Goal: Task Accomplishment & Management: Use online tool/utility

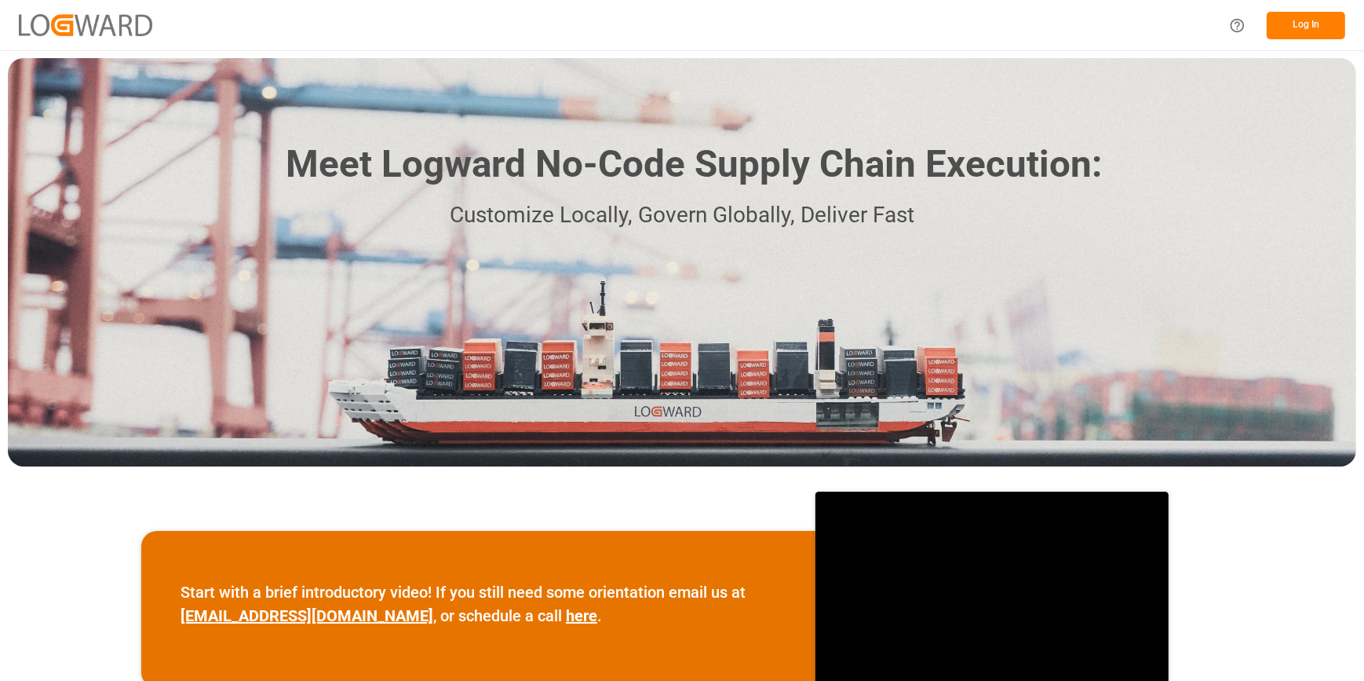
click at [1291, 27] on button "Log In" at bounding box center [1306, 25] width 79 height 27
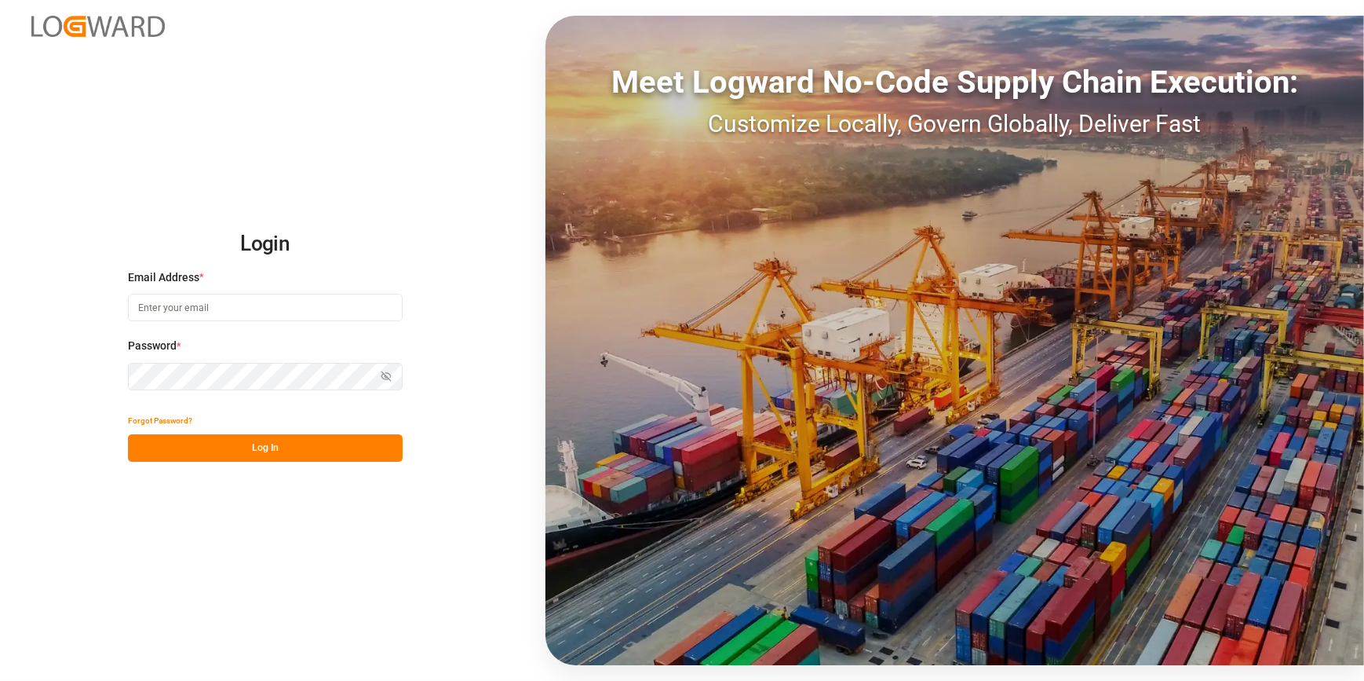
type input "catherine.heng@jamindustries.com"
click at [274, 447] on button "Log In" at bounding box center [265, 447] width 275 height 27
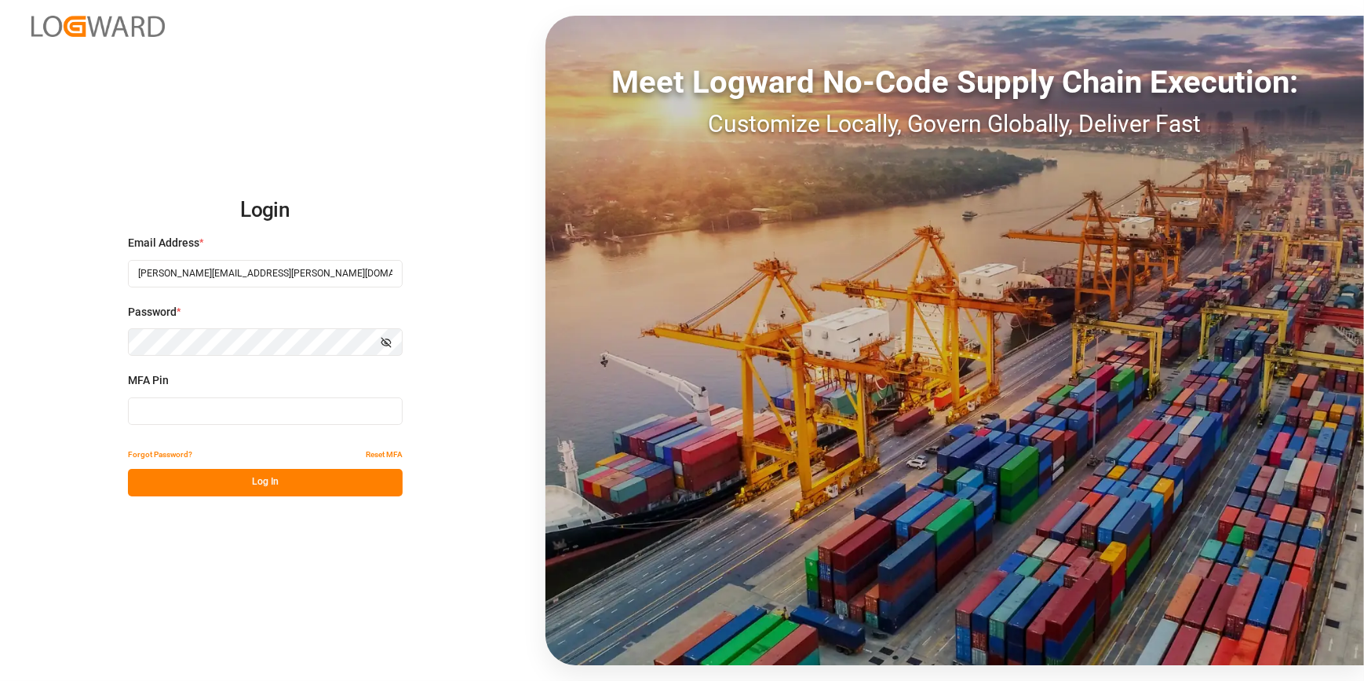
click at [186, 409] on input at bounding box center [265, 410] width 275 height 27
type input "110049"
click at [232, 486] on button "Log In" at bounding box center [265, 482] width 275 height 27
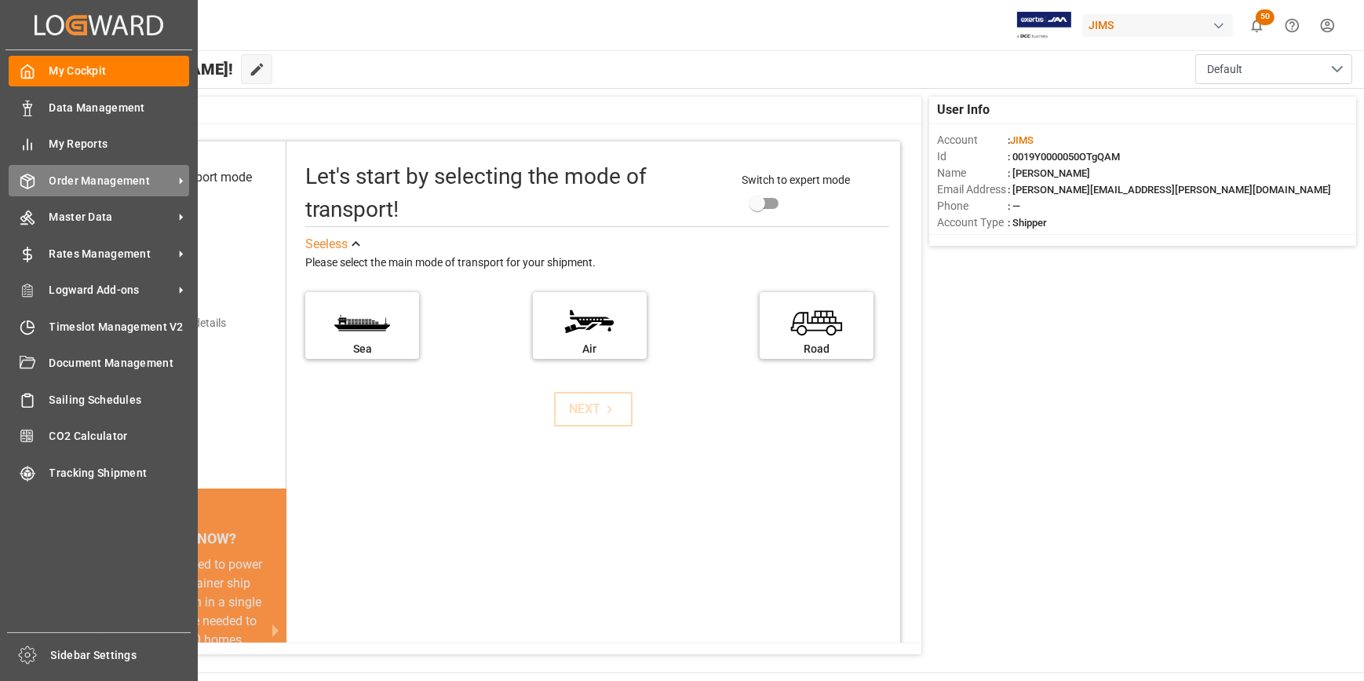
click at [119, 172] on div "Order Management Order Management" at bounding box center [99, 180] width 181 height 31
click at [116, 173] on span "Order Management" at bounding box center [111, 181] width 124 height 16
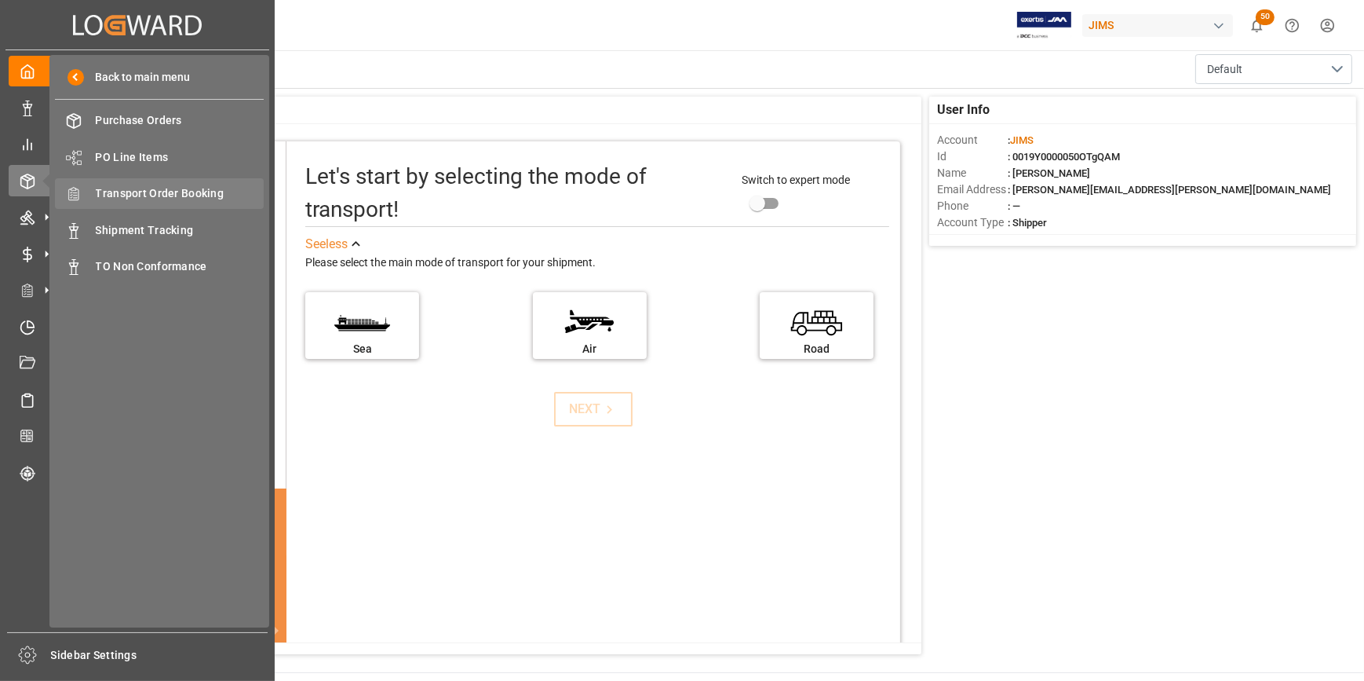
click at [142, 195] on span "Transport Order Booking" at bounding box center [180, 193] width 169 height 16
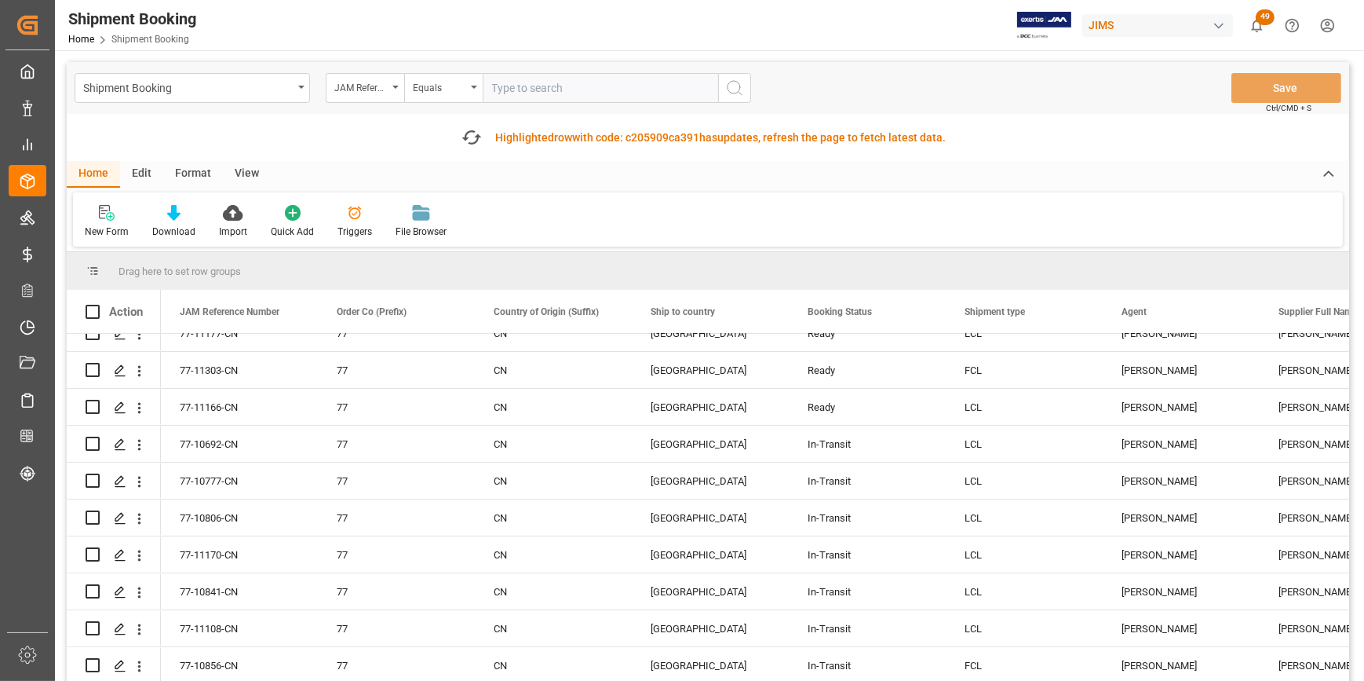
scroll to position [499, 0]
